Goal: Information Seeking & Learning: Understand process/instructions

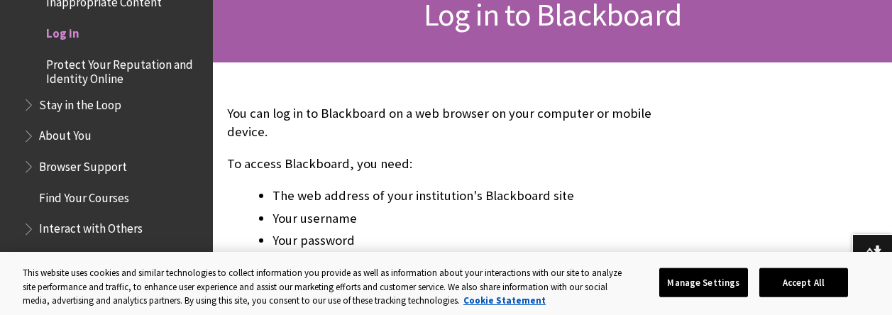
scroll to position [221, 0]
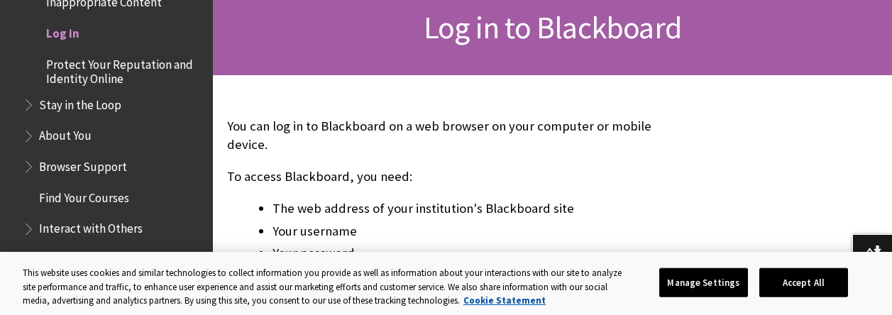
drag, startPoint x: 864, startPoint y: 0, endPoint x: 676, endPoint y: 99, distance: 212.3
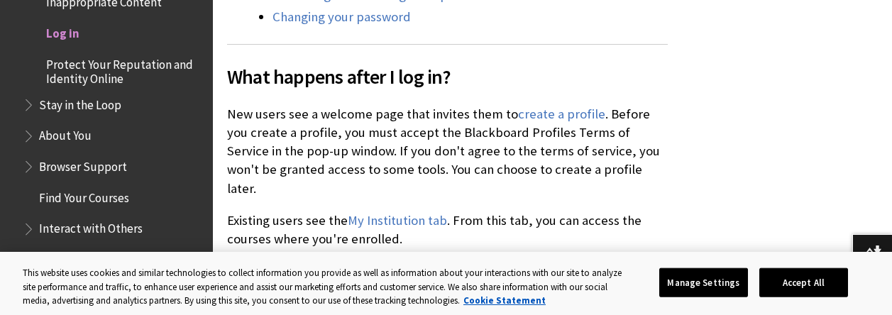
scroll to position [897, 0]
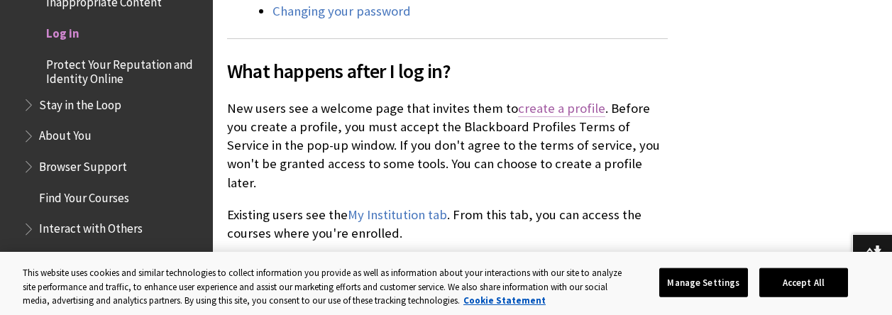
click at [541, 105] on link "create a profile" at bounding box center [561, 108] width 87 height 17
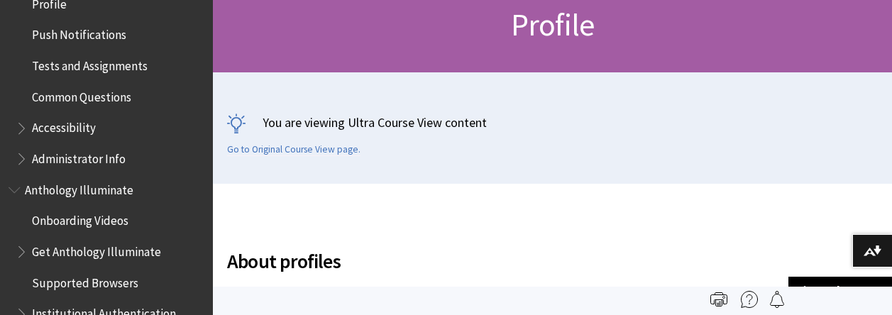
scroll to position [735, 0]
click at [324, 150] on link "Go to Original Course View page." at bounding box center [293, 149] width 133 height 13
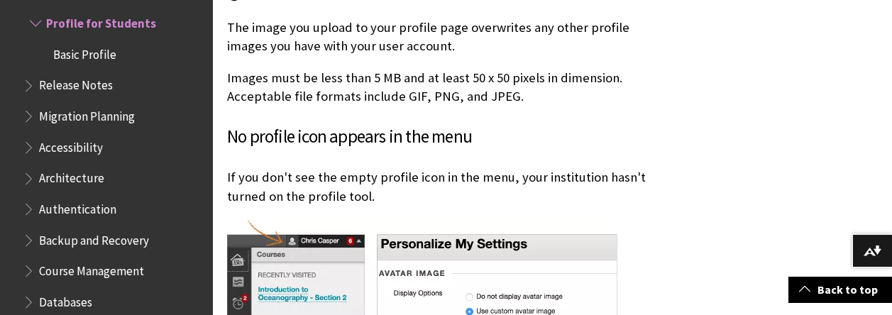
scroll to position [952, 0]
